Goal: Obtain resource: Download file/media

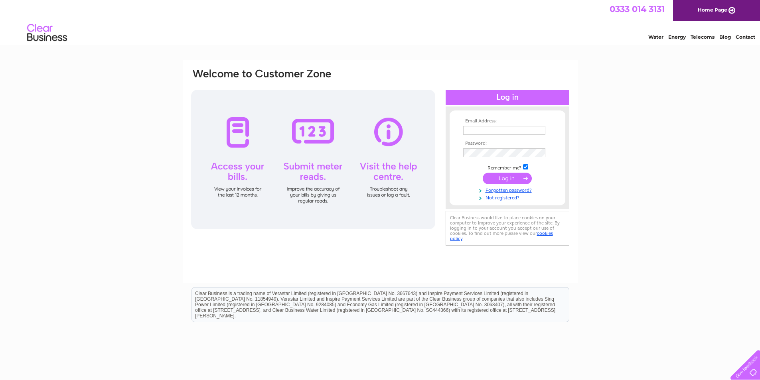
type input "[PERSON_NAME][EMAIL_ADDRESS][DOMAIN_NAME]"
click at [499, 174] on input "submit" at bounding box center [507, 178] width 49 height 11
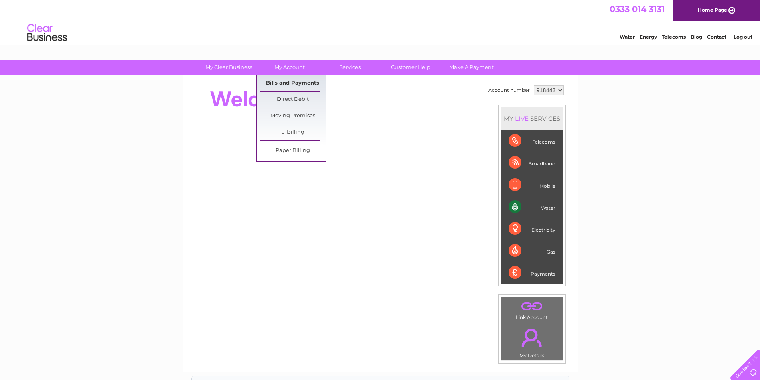
click at [283, 79] on link "Bills and Payments" at bounding box center [293, 83] width 66 height 16
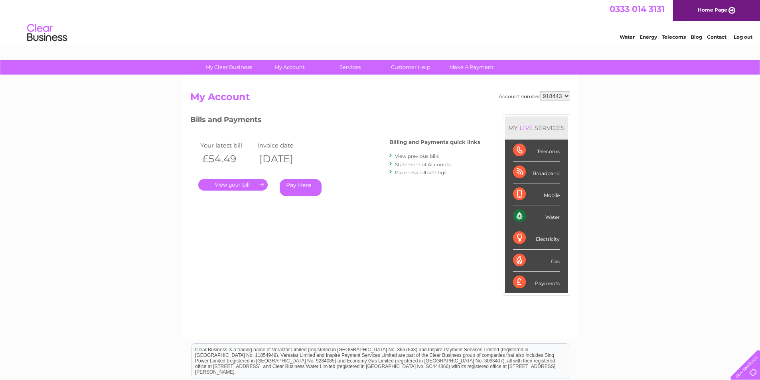
click at [240, 186] on link "." at bounding box center [232, 185] width 69 height 12
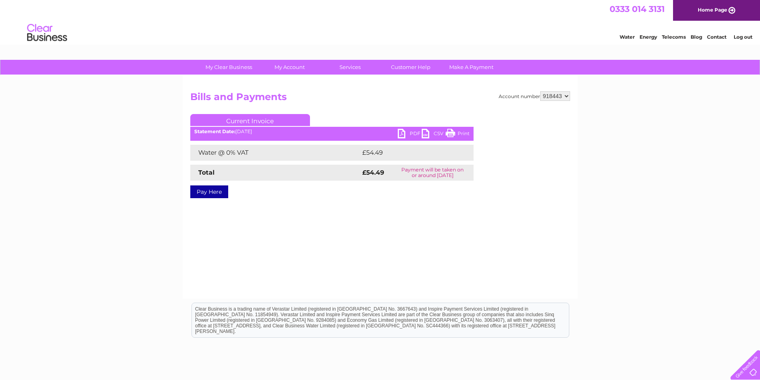
click at [410, 135] on link "PDF" at bounding box center [410, 135] width 24 height 12
